Goal: Use online tool/utility: Utilize a website feature to perform a specific function

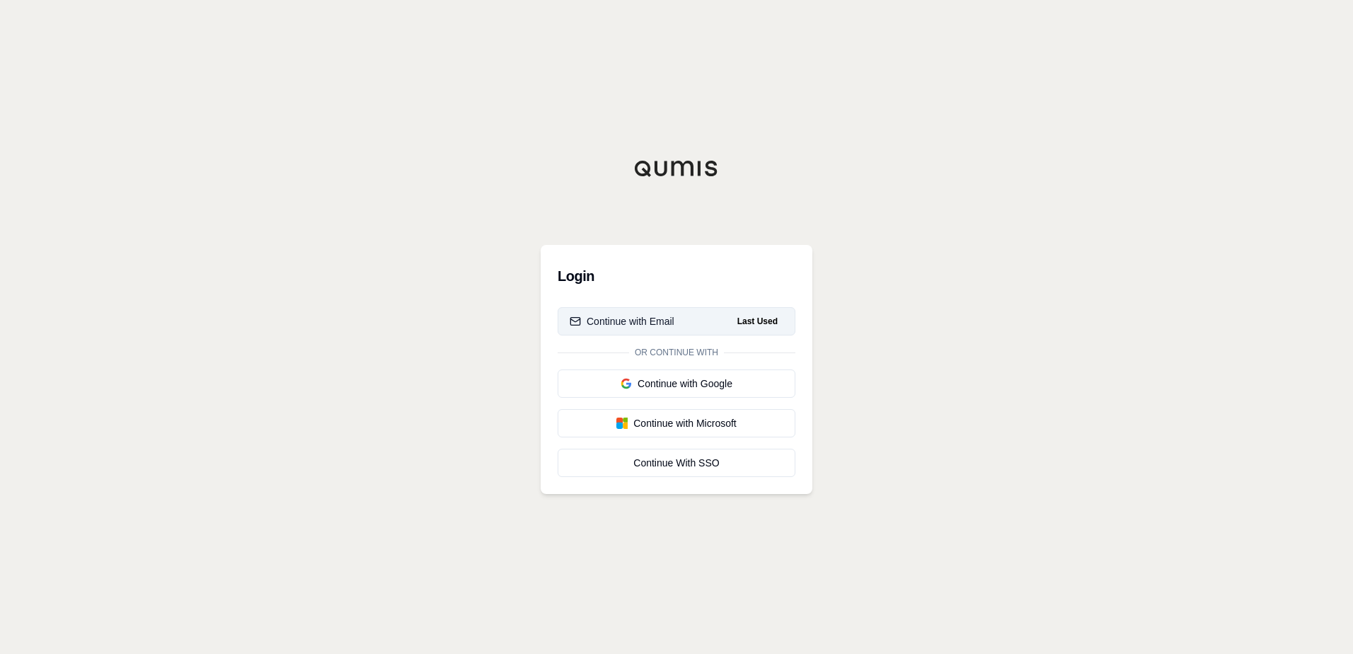
click at [726, 318] on button "Continue with Email Last Used" at bounding box center [677, 321] width 238 height 28
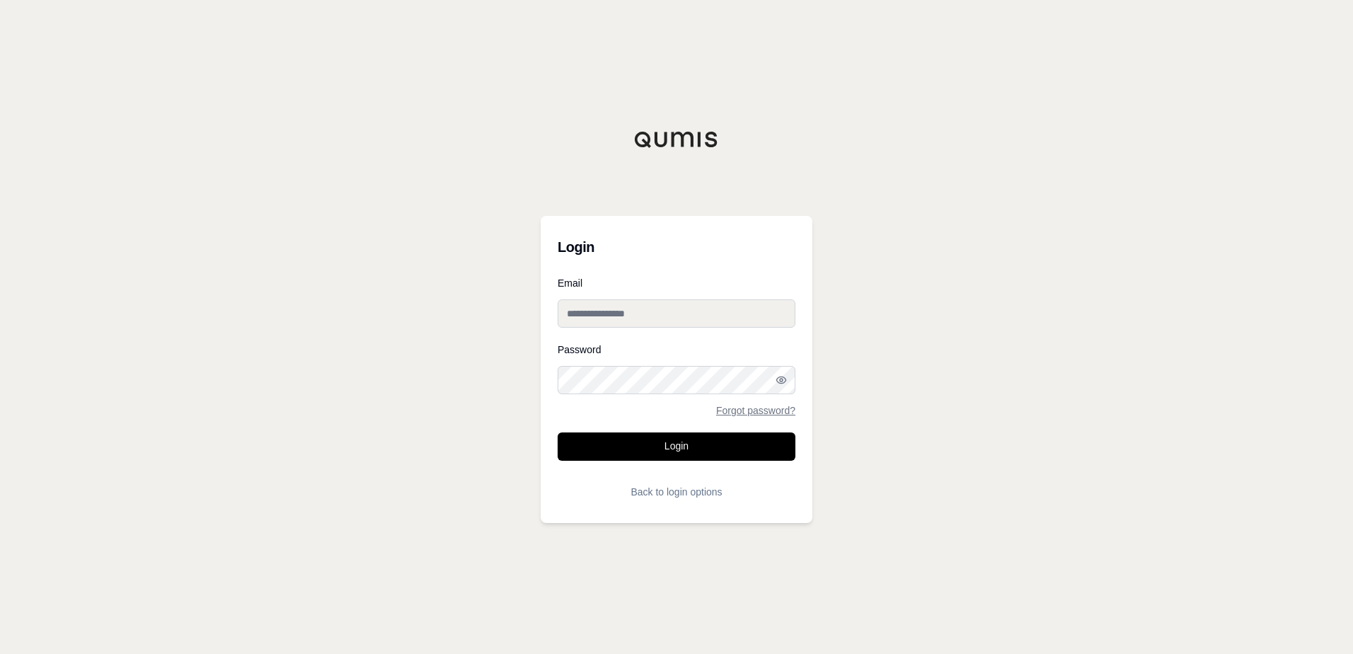
click at [642, 304] on input "Email" at bounding box center [677, 313] width 238 height 28
type input "**********"
click at [740, 441] on button "Login" at bounding box center [677, 446] width 238 height 28
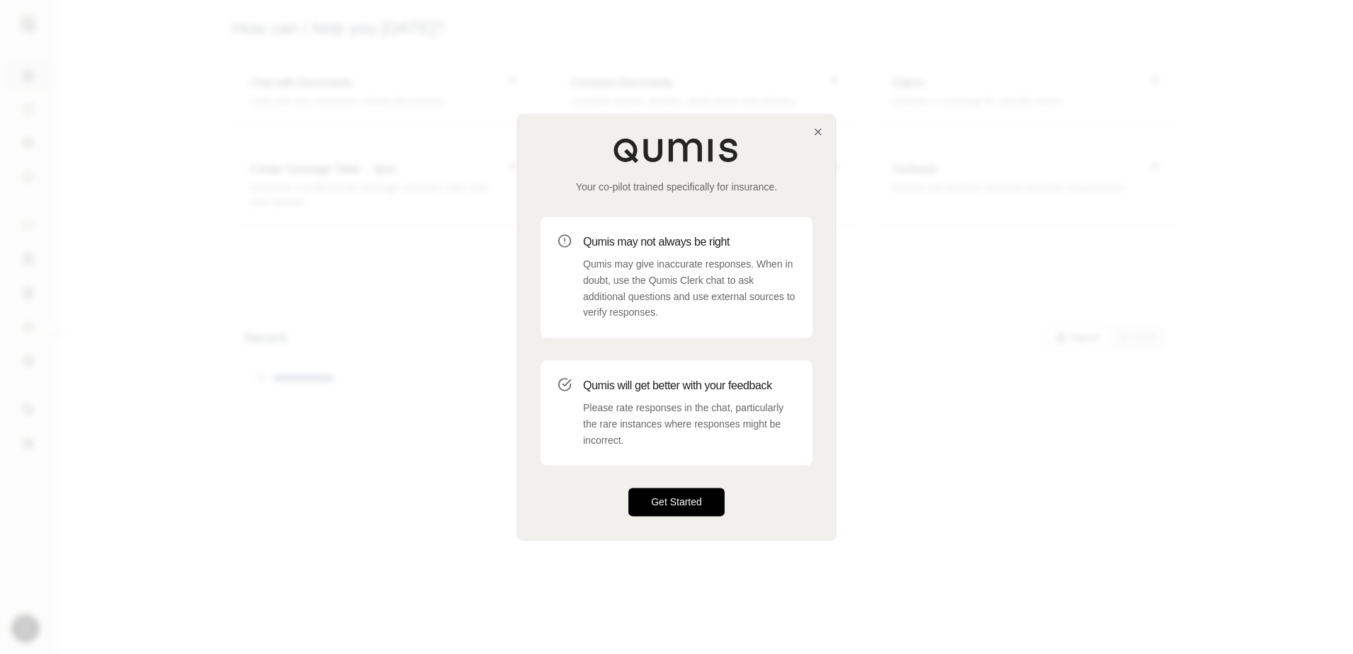
click at [695, 513] on button "Get Started" at bounding box center [677, 502] width 96 height 28
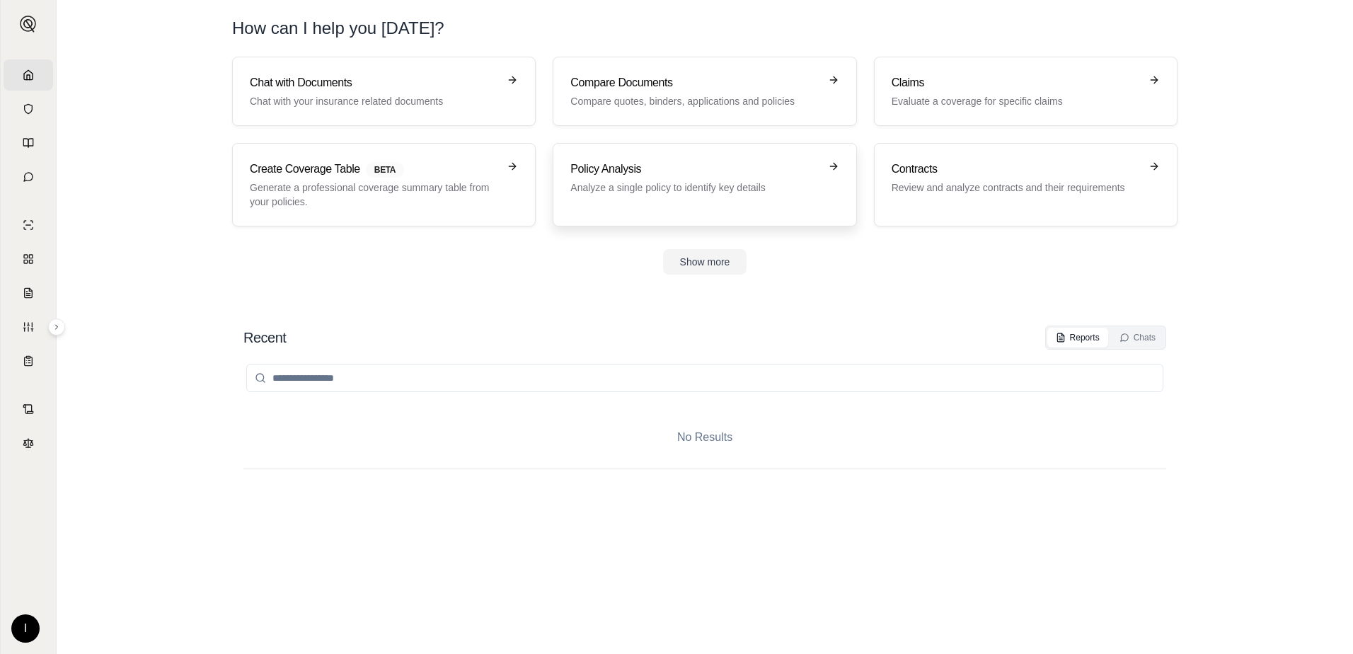
click at [720, 201] on div "Policy Analysis Analyze a single policy to identify key details" at bounding box center [704, 185] width 268 height 48
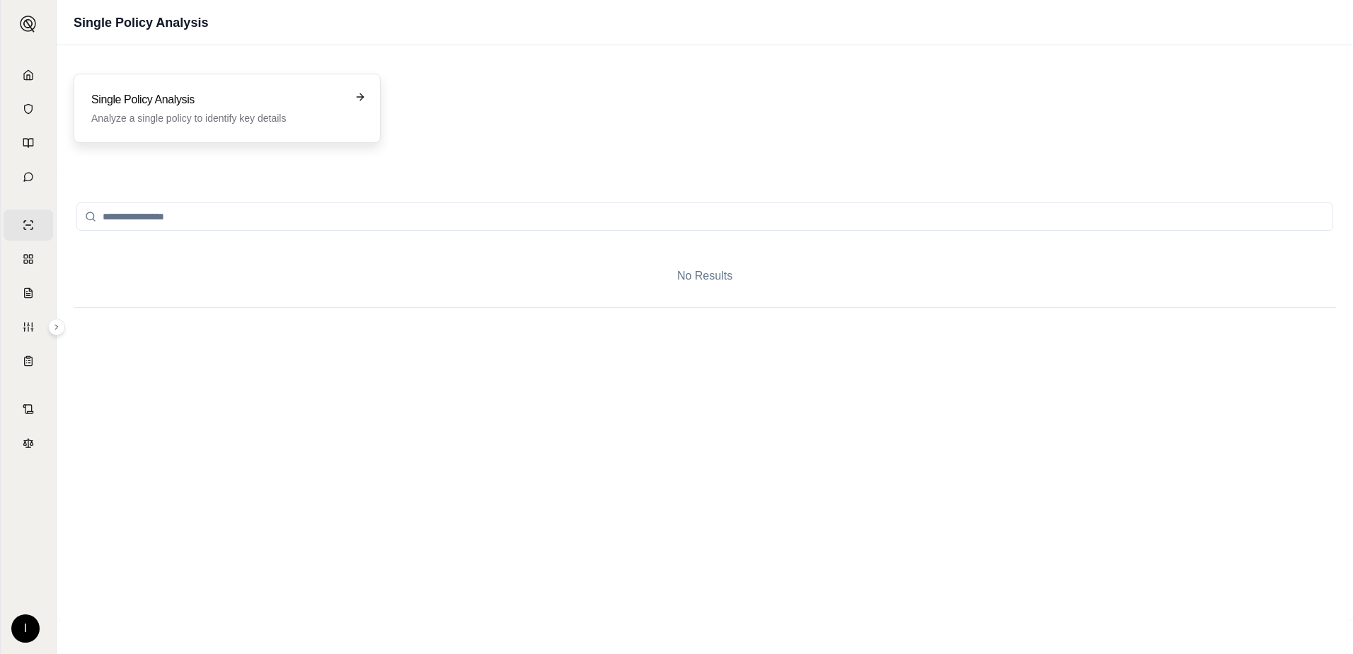
click at [223, 130] on div "Single Policy Analysis Analyze a single policy to identify key details" at bounding box center [227, 108] width 307 height 69
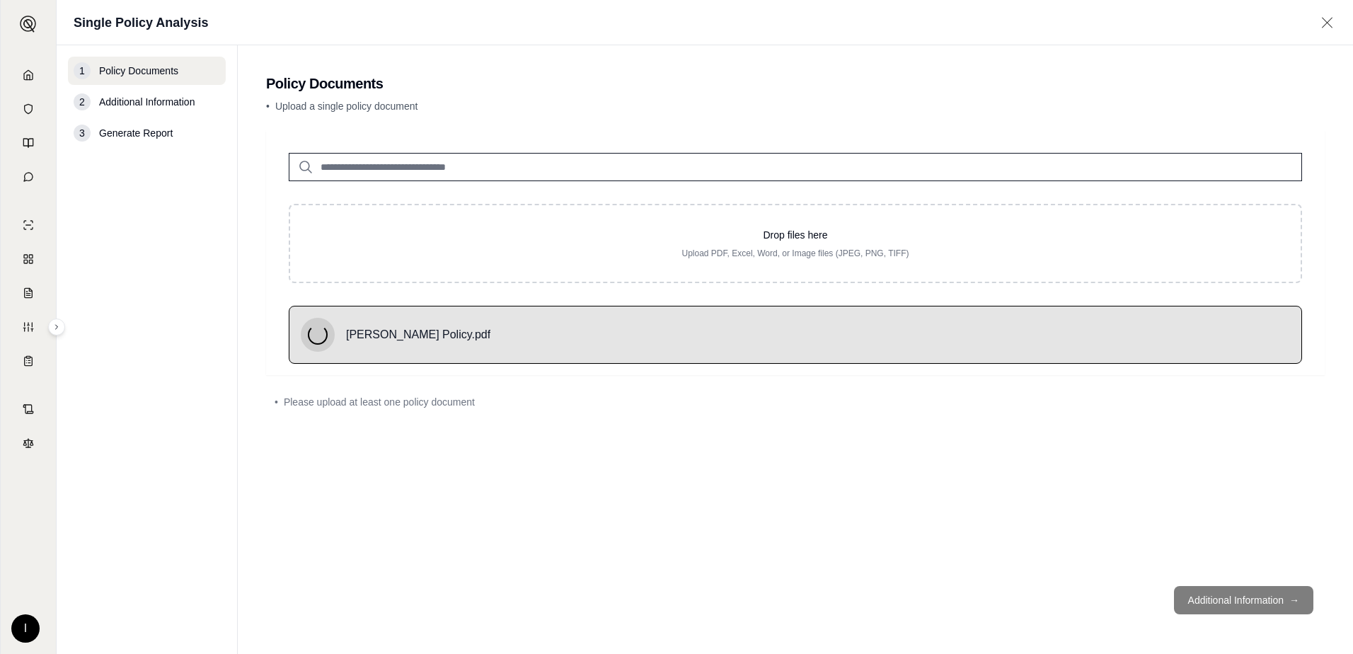
click at [1219, 608] on footer "Additional Information →" at bounding box center [795, 600] width 1059 height 51
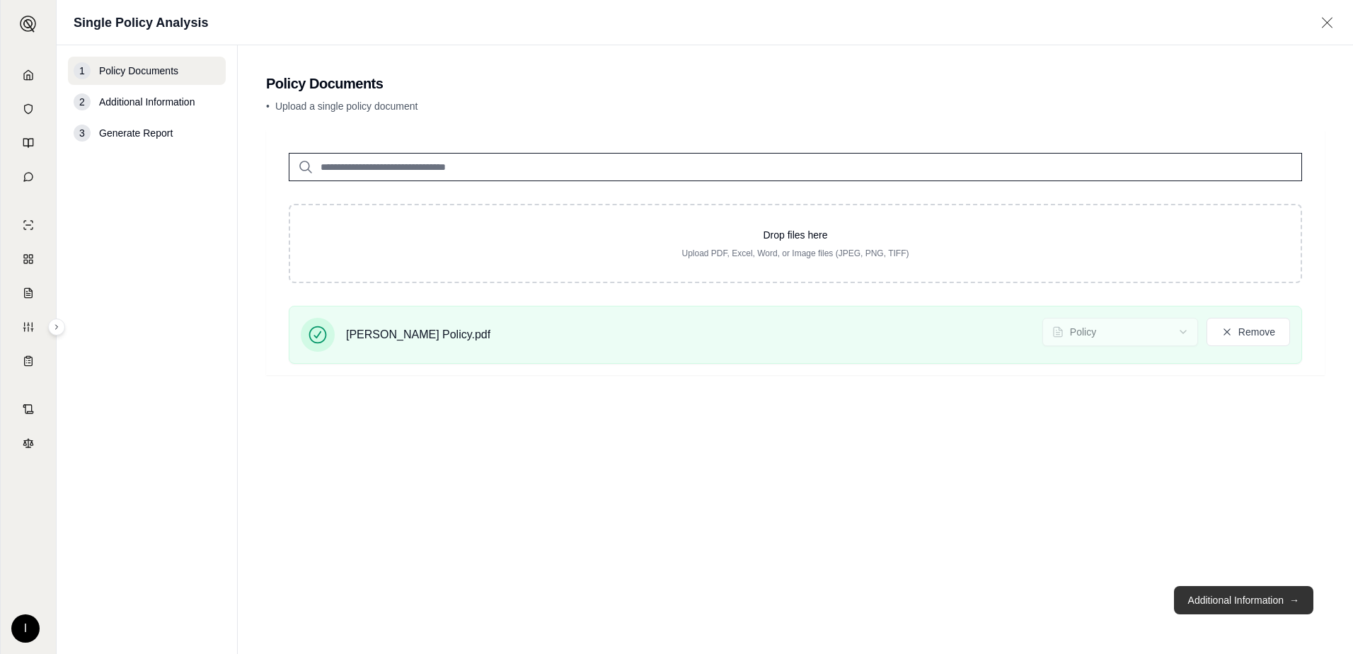
click at [1285, 590] on button "Additional Information →" at bounding box center [1243, 600] width 139 height 28
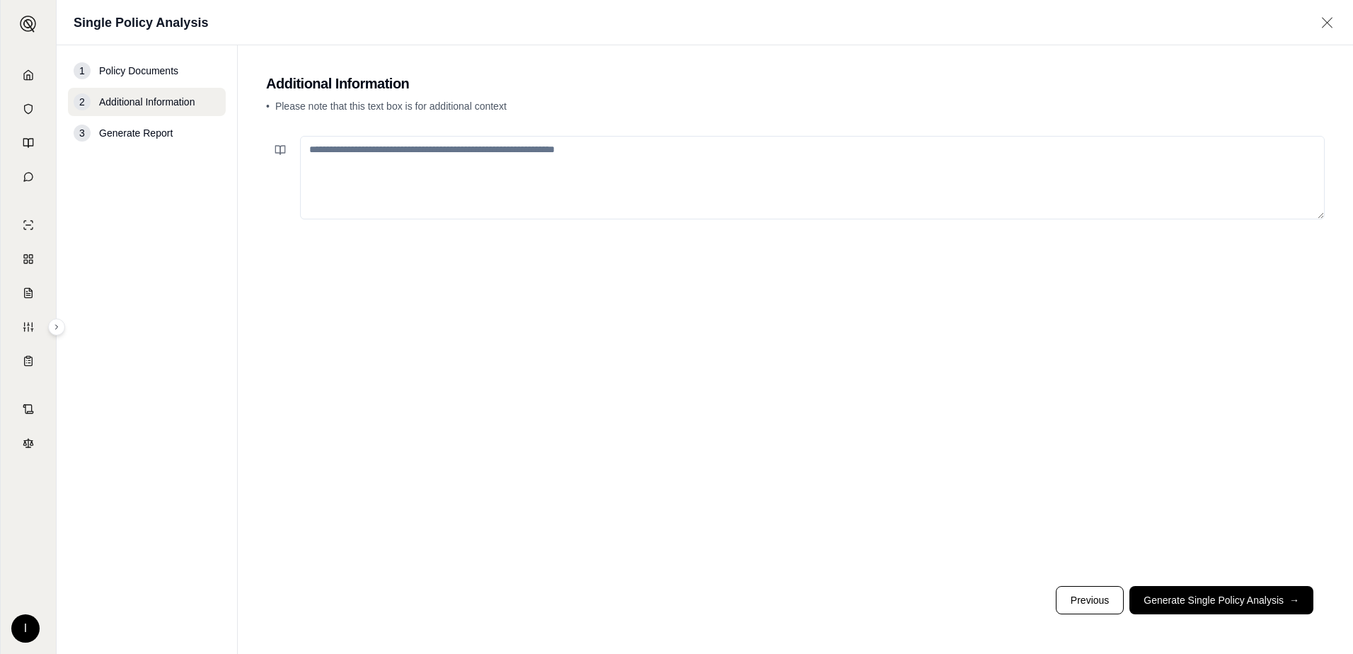
click at [463, 183] on textarea at bounding box center [812, 178] width 1025 height 84
type textarea "**********"
click at [1178, 601] on button "Generate Single Policy Analysis →" at bounding box center [1222, 600] width 184 height 28
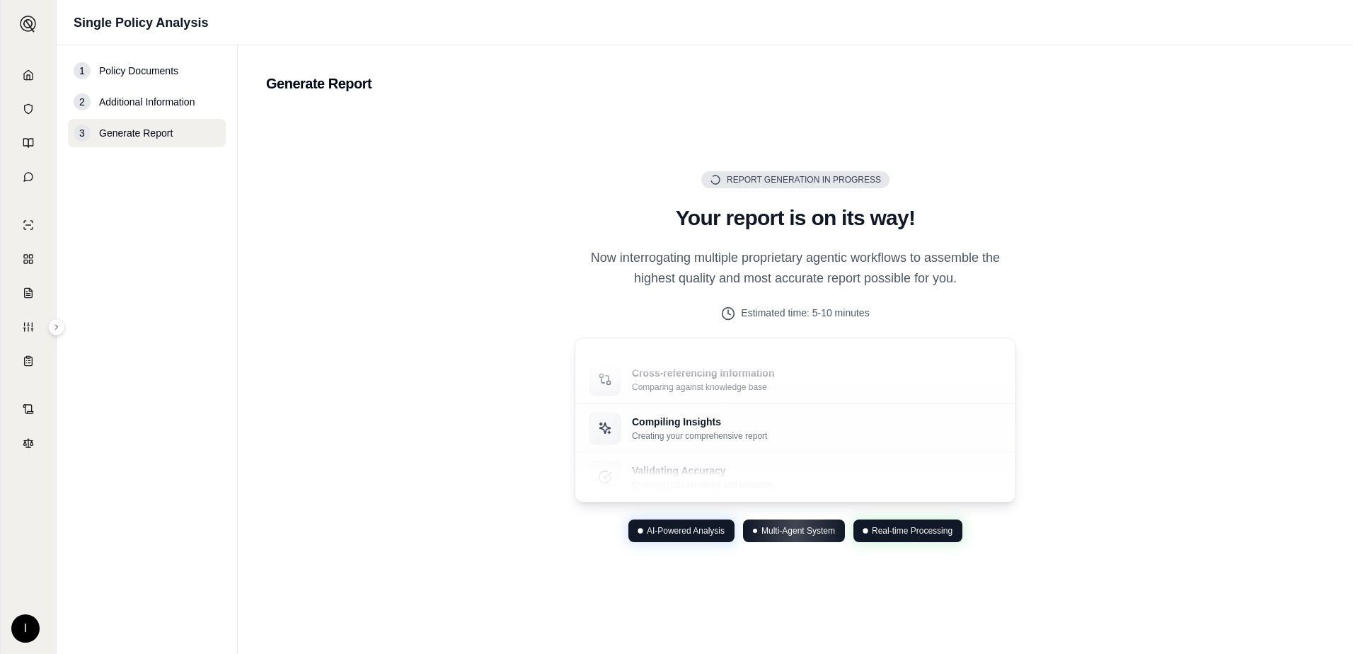
click at [701, 223] on h2 "Your report is on its way!" at bounding box center [796, 217] width 442 height 25
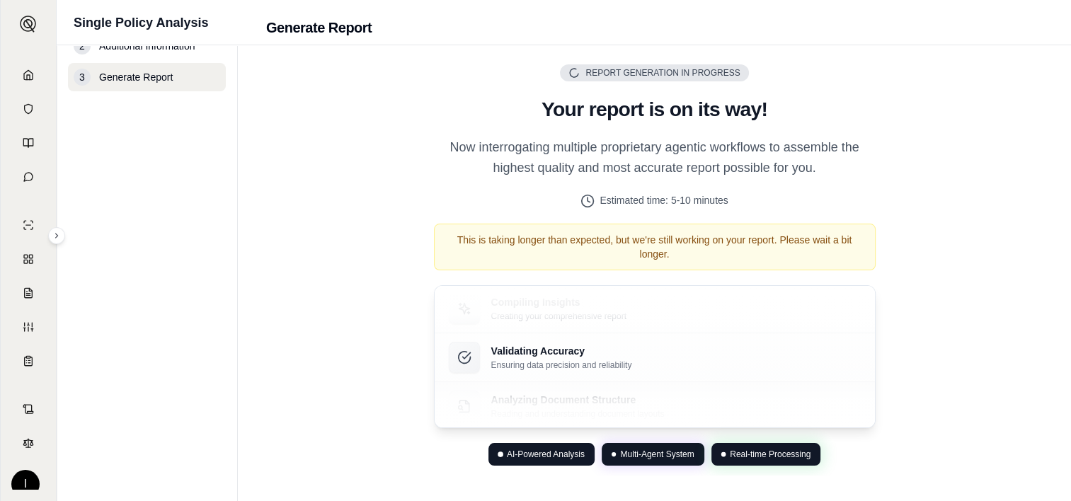
scroll to position [81, 0]
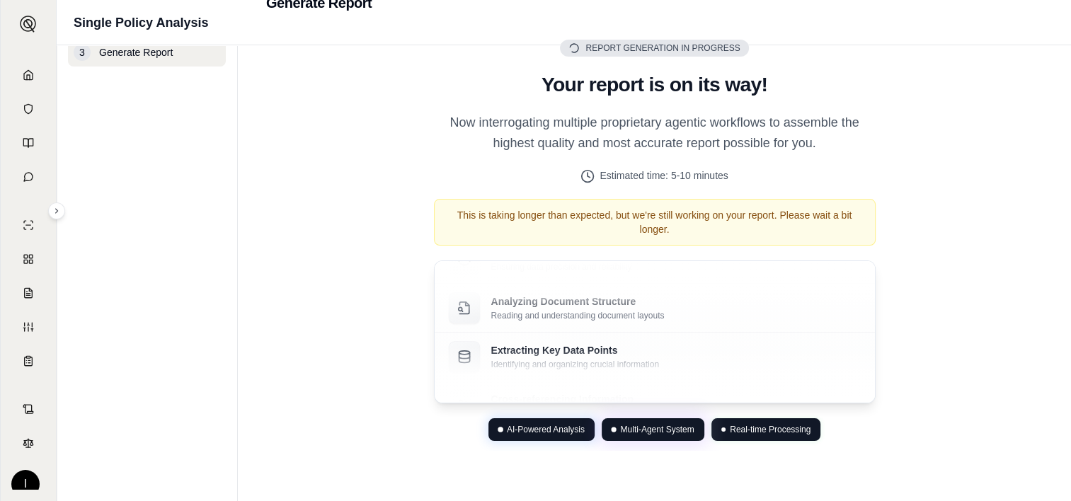
click at [263, 243] on main "Generate Report Report Generation in Progress Generating Report Your report is …" at bounding box center [654, 233] width 833 height 537
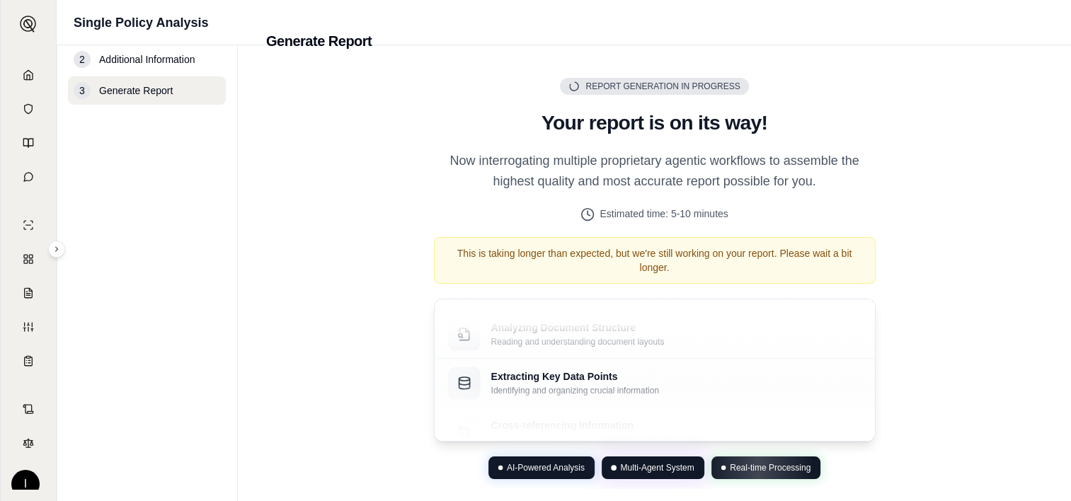
scroll to position [0, 0]
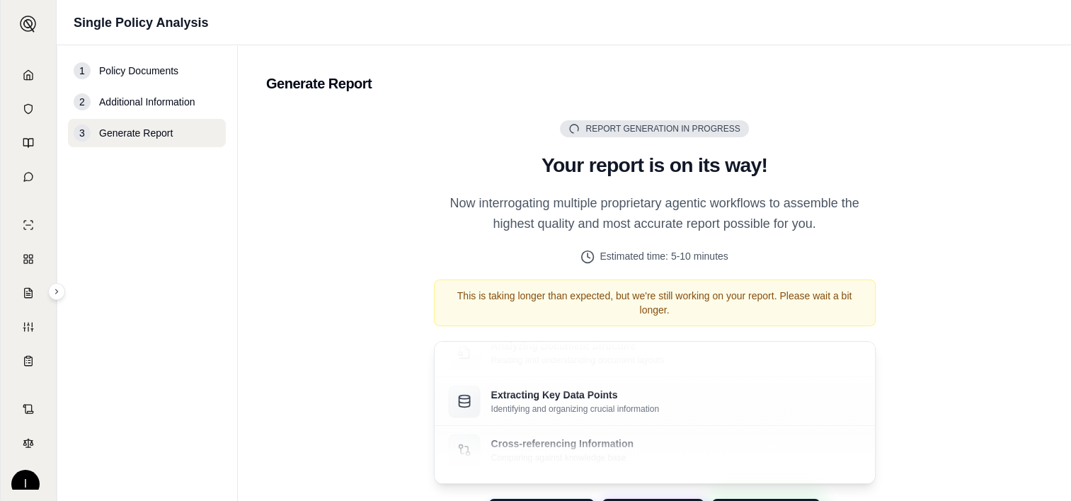
click at [629, 129] on span "Report Generation in Progress" at bounding box center [662, 128] width 154 height 11
